Goal: Task Accomplishment & Management: Manage account settings

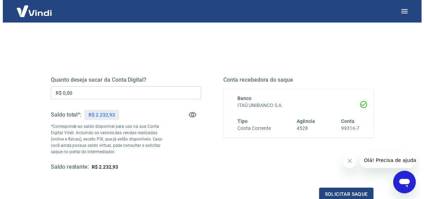
scroll to position [71, 0]
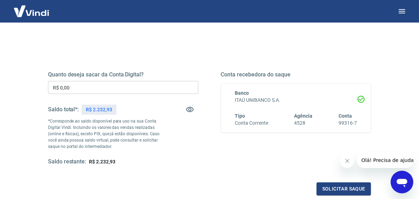
click at [137, 88] on input "R$ 0,00" at bounding box center [123, 87] width 150 height 13
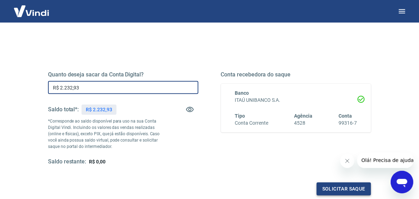
type input "R$ 2.232,93"
click at [344, 185] on button "Solicitar saque" at bounding box center [344, 189] width 54 height 13
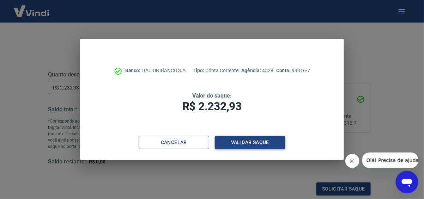
click at [245, 144] on button "Validar saque" at bounding box center [250, 142] width 71 height 13
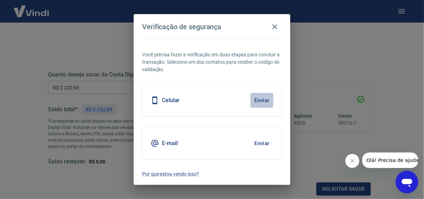
click at [264, 98] on button "Enviar" at bounding box center [262, 100] width 23 height 15
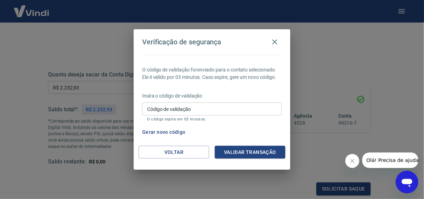
click at [253, 108] on input "Código de validação" at bounding box center [212, 109] width 140 height 13
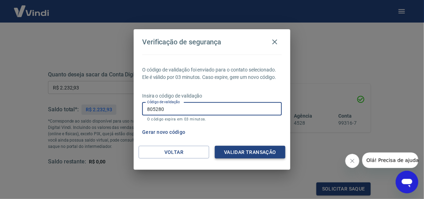
type input "805280"
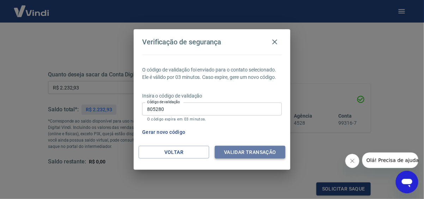
click at [262, 151] on button "Validar transação" at bounding box center [250, 152] width 71 height 13
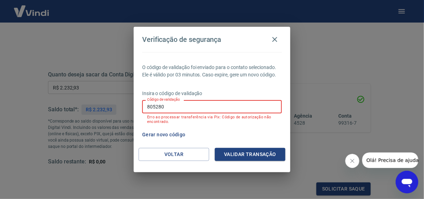
drag, startPoint x: 197, startPoint y: 107, endPoint x: 107, endPoint y: 118, distance: 90.7
click at [109, 116] on div "Verificação de segurança O código de validação foi enviado para o contato selec…" at bounding box center [212, 99] width 424 height 199
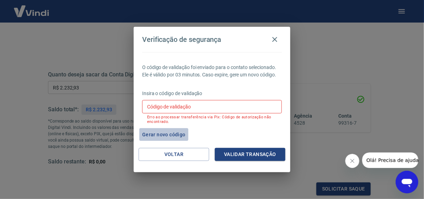
click at [162, 134] on button "Gerar novo código" at bounding box center [163, 134] width 49 height 13
click at [173, 110] on input "Código de validação" at bounding box center [212, 106] width 140 height 13
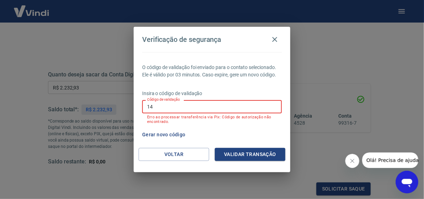
type input "1"
type input "239872"
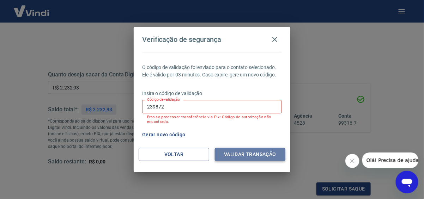
click at [244, 152] on button "Validar transação" at bounding box center [250, 154] width 71 height 13
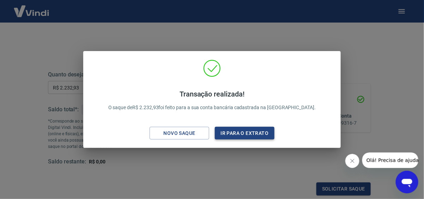
click at [240, 134] on button "Ir para o extrato" at bounding box center [245, 133] width 60 height 13
